Goal: Find specific page/section: Find specific page/section

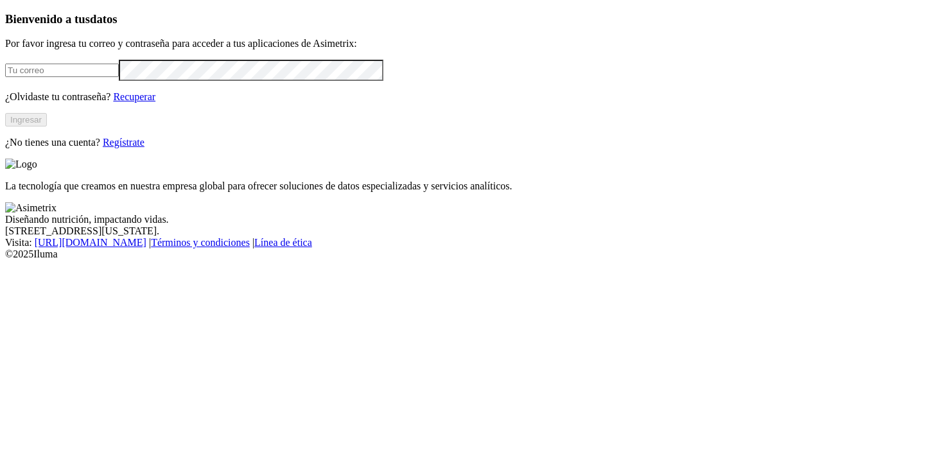
type input "[PERSON_NAME][EMAIL_ADDRESS][PERSON_NAME][DOMAIN_NAME]"
click at [47, 127] on button "Ingresar" at bounding box center [26, 119] width 42 height 13
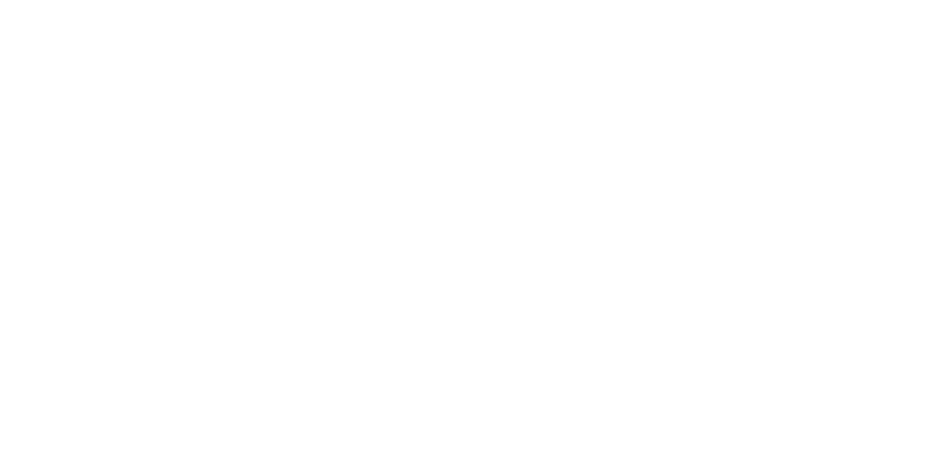
type input "alur"
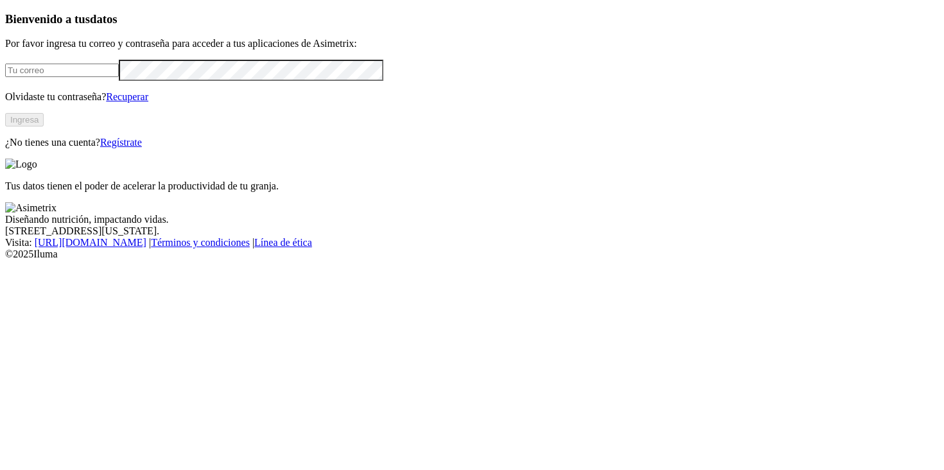
click at [119, 77] on input "email" at bounding box center [62, 70] width 114 height 13
type input "[PERSON_NAME][EMAIL_ADDRESS][PERSON_NAME][DOMAIN_NAME]"
click at [44, 127] on button "Ingresa" at bounding box center [24, 119] width 39 height 13
